Goal: Task Accomplishment & Management: Use online tool/utility

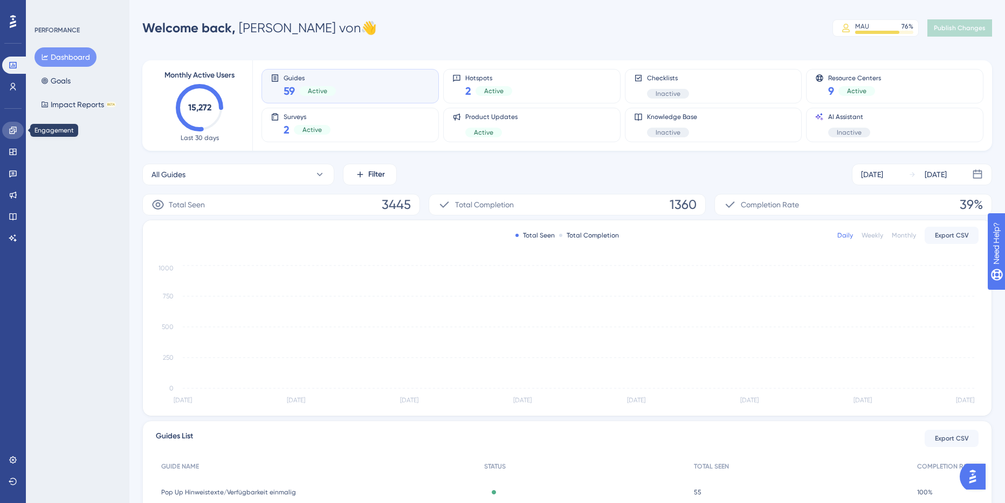
click at [21, 133] on link at bounding box center [13, 130] width 22 height 17
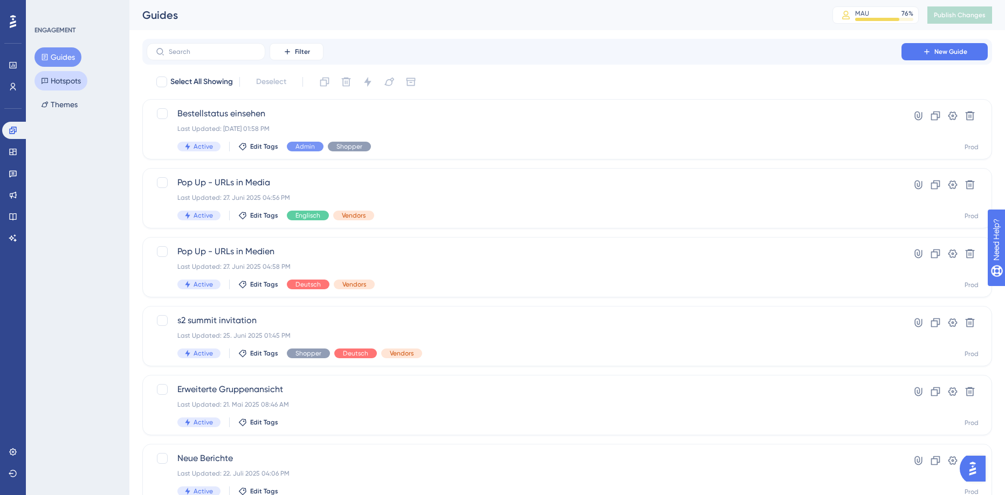
click at [67, 80] on button "Hotspots" at bounding box center [60, 80] width 53 height 19
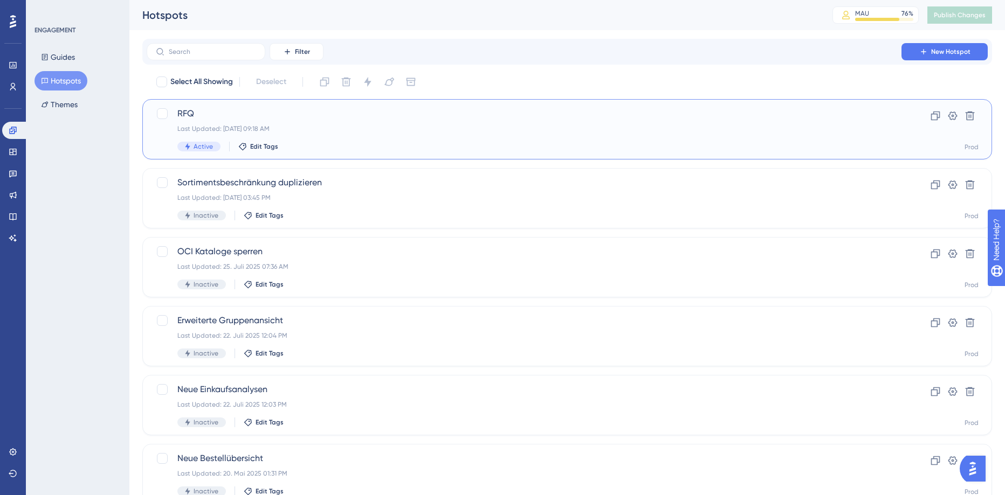
click at [472, 132] on div "Last Updated: [DATE] 09:18 AM" at bounding box center [523, 129] width 693 height 9
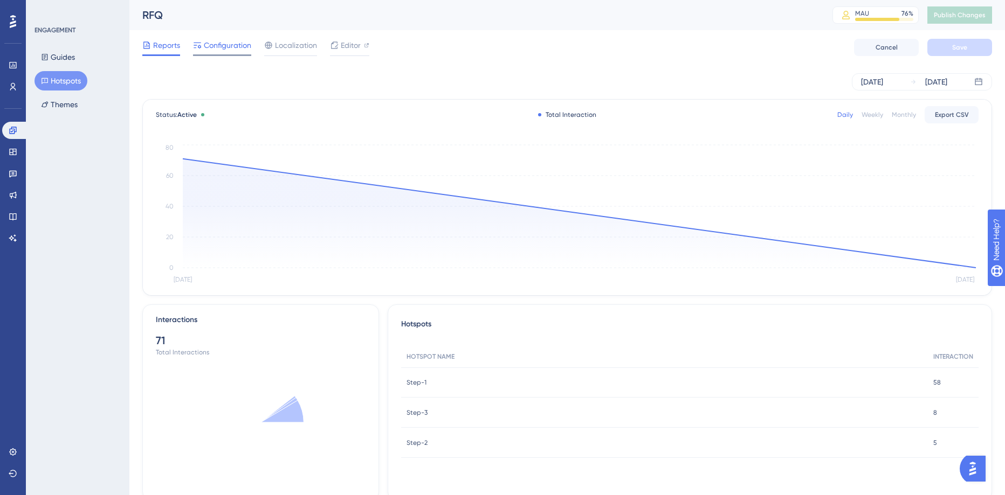
click at [227, 45] on span "Configuration" at bounding box center [227, 45] width 47 height 13
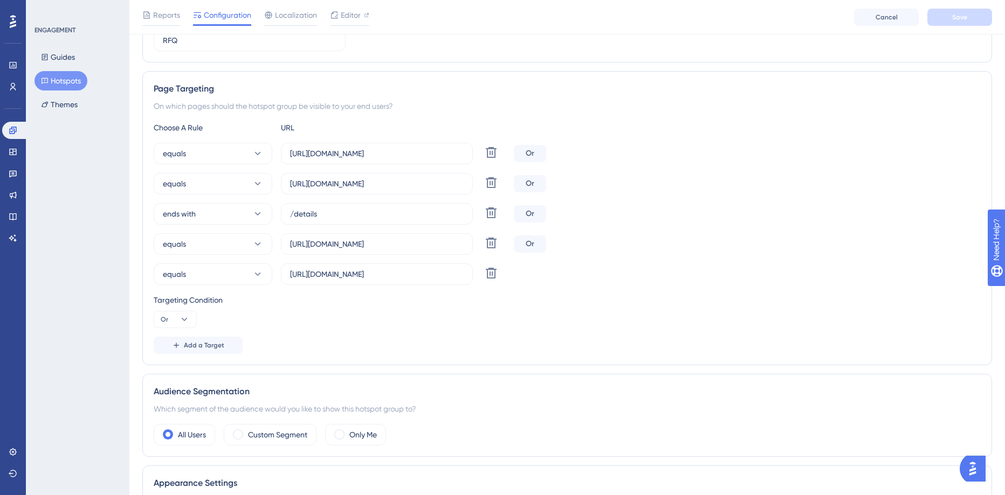
scroll to position [162, 0]
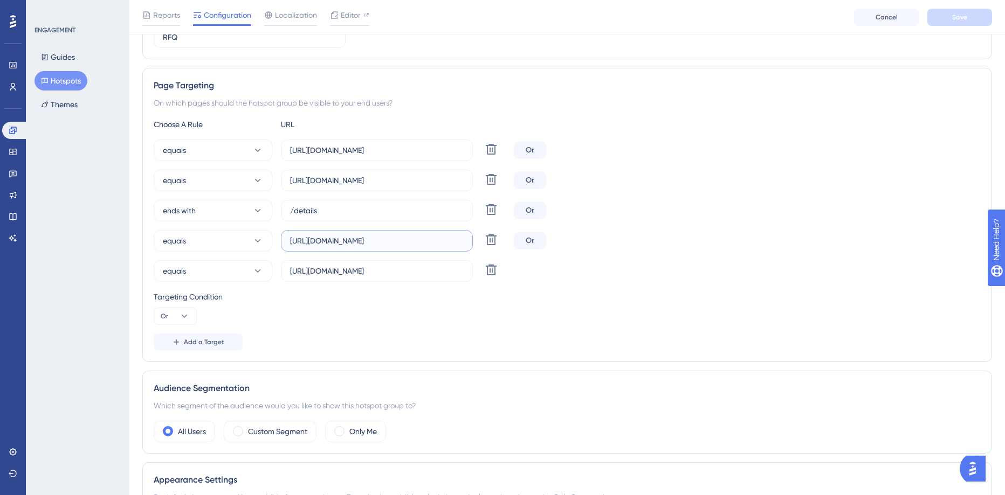
drag, startPoint x: 355, startPoint y: 243, endPoint x: 378, endPoint y: 240, distance: 23.3
click at [378, 240] on input "[URL][DOMAIN_NAME]" at bounding box center [377, 241] width 174 height 12
click at [396, 241] on input "[URL][DOMAIN_NAME]" at bounding box center [377, 241] width 174 height 12
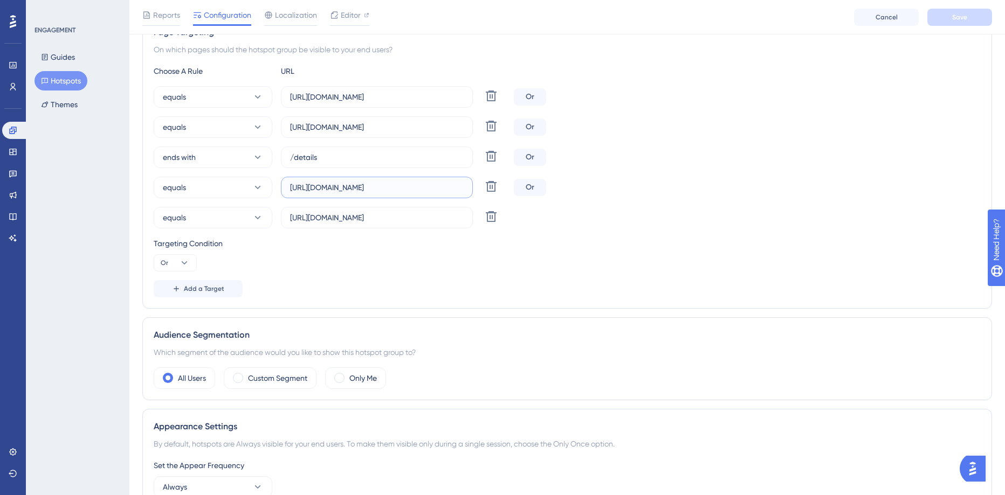
scroll to position [216, 0]
click at [204, 294] on button "Add a Target" at bounding box center [198, 288] width 89 height 17
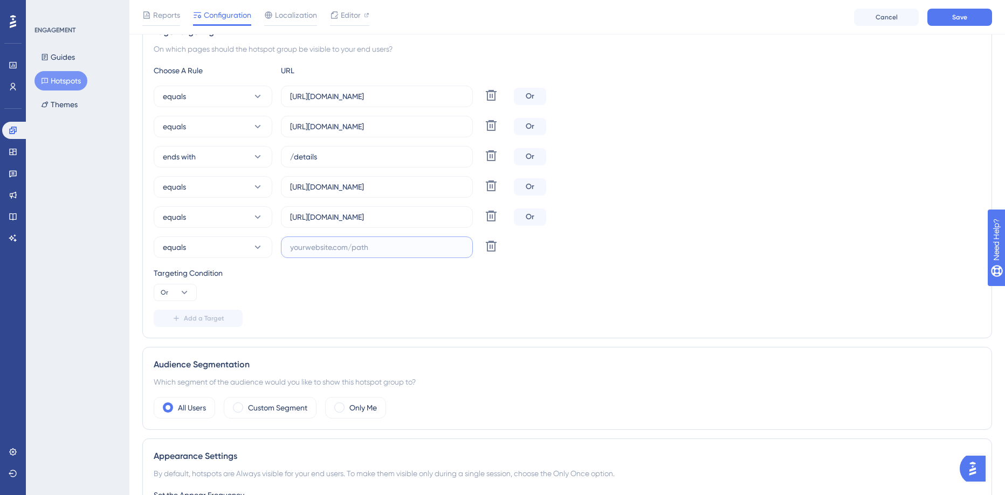
click at [315, 246] on input "text" at bounding box center [377, 247] width 174 height 12
paste input "[URL][DOMAIN_NAME]"
type input "[URL][DOMAIN_NAME]"
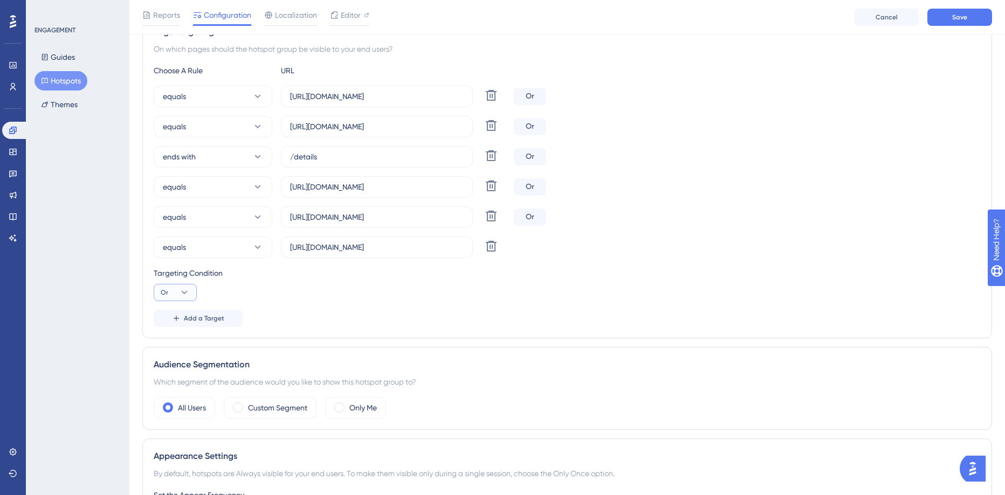
click at [177, 294] on button "Or" at bounding box center [175, 292] width 43 height 17
click at [169, 346] on span "Or" at bounding box center [169, 345] width 9 height 13
click at [199, 316] on span "Add a Target" at bounding box center [204, 318] width 40 height 9
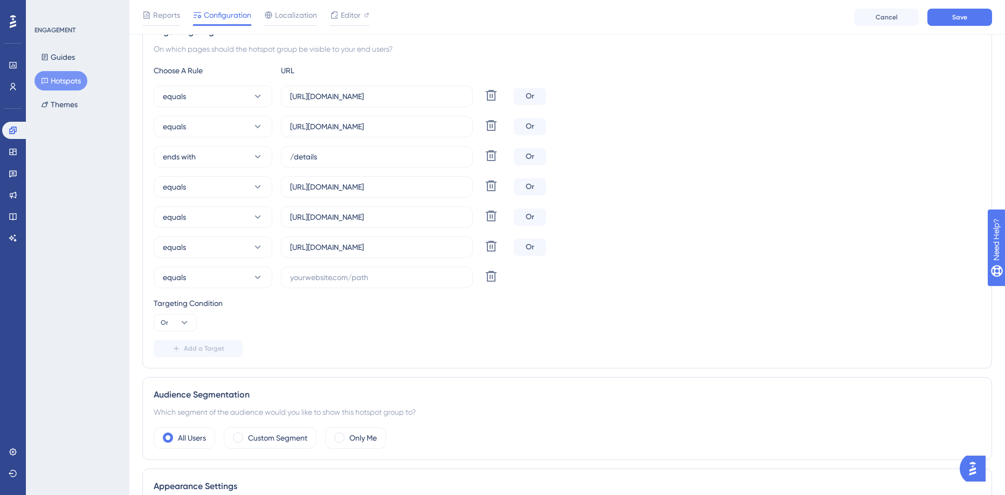
click at [361, 289] on div "Choose A Rule URL equals [URL][DOMAIN_NAME] Delete Or equals [URL][DOMAIN_NAME]…" at bounding box center [567, 210] width 827 height 293
click at [366, 281] on input "text" at bounding box center [377, 278] width 174 height 12
paste input "[URL][DOMAIN_NAME]"
type input "[URL][DOMAIN_NAME]"
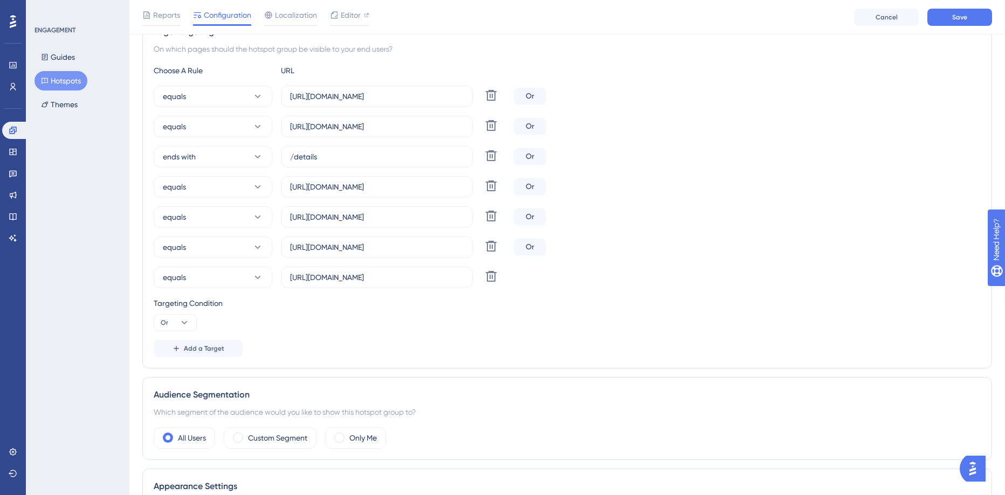
scroll to position [0, 0]
click at [403, 338] on div "Choose A Rule URL equals [URL][DOMAIN_NAME] Delete Or equals [URL][DOMAIN_NAME]…" at bounding box center [567, 210] width 827 height 293
drag, startPoint x: 306, startPoint y: 156, endPoint x: 267, endPoint y: 150, distance: 39.3
click at [267, 150] on div "ends with /details Delete" at bounding box center [332, 157] width 356 height 22
click at [693, 263] on div "equals [URL][DOMAIN_NAME] Delete Or equals [URL][DOMAIN_NAME] Delete Or ends wi…" at bounding box center [567, 187] width 827 height 203
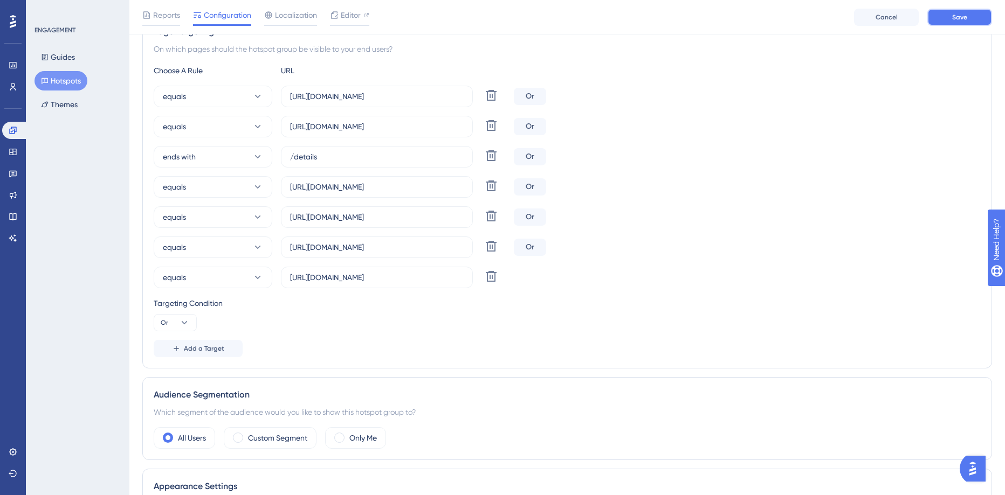
click at [967, 23] on button "Save" at bounding box center [959, 17] width 65 height 17
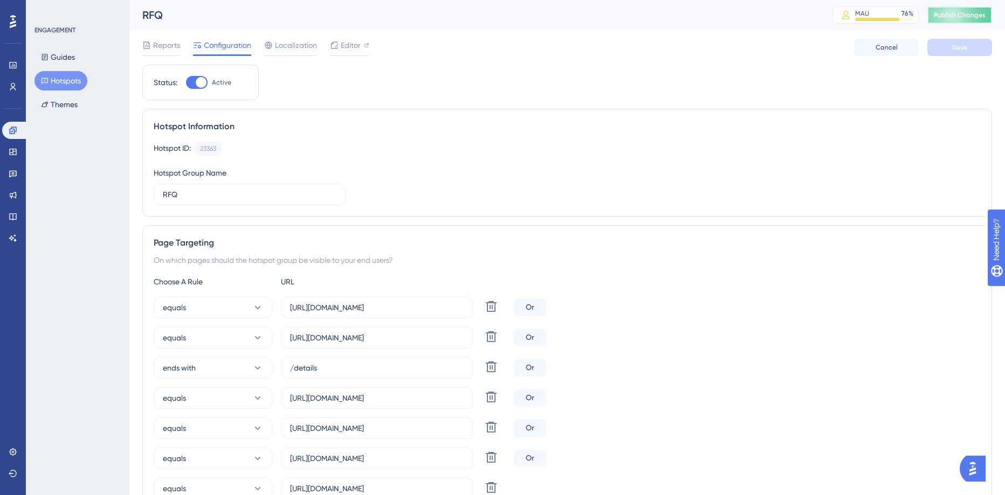
click at [964, 19] on span "Publish Changes" at bounding box center [960, 15] width 52 height 9
click at [961, 13] on span "Publish Changes" at bounding box center [960, 15] width 52 height 9
